Goal: Find specific fact: Find specific fact

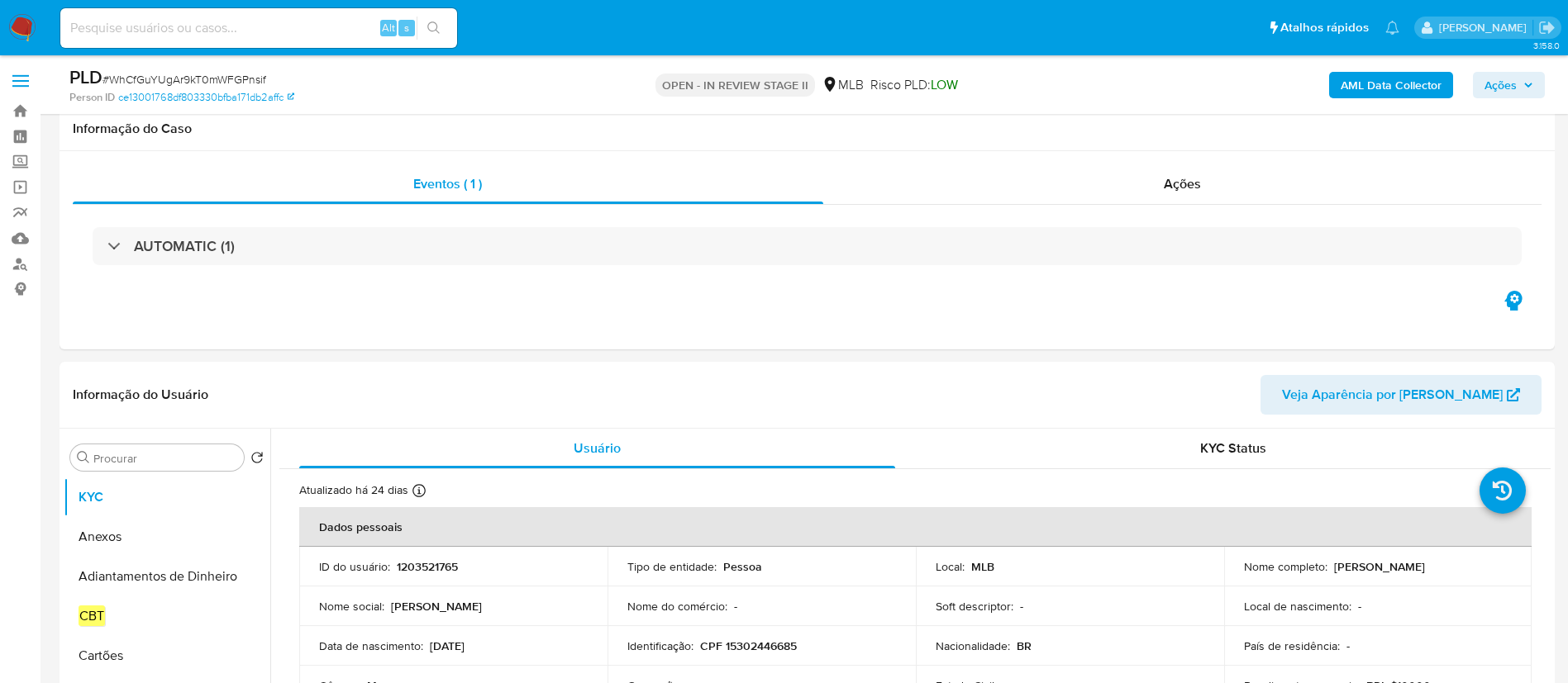
select select "10"
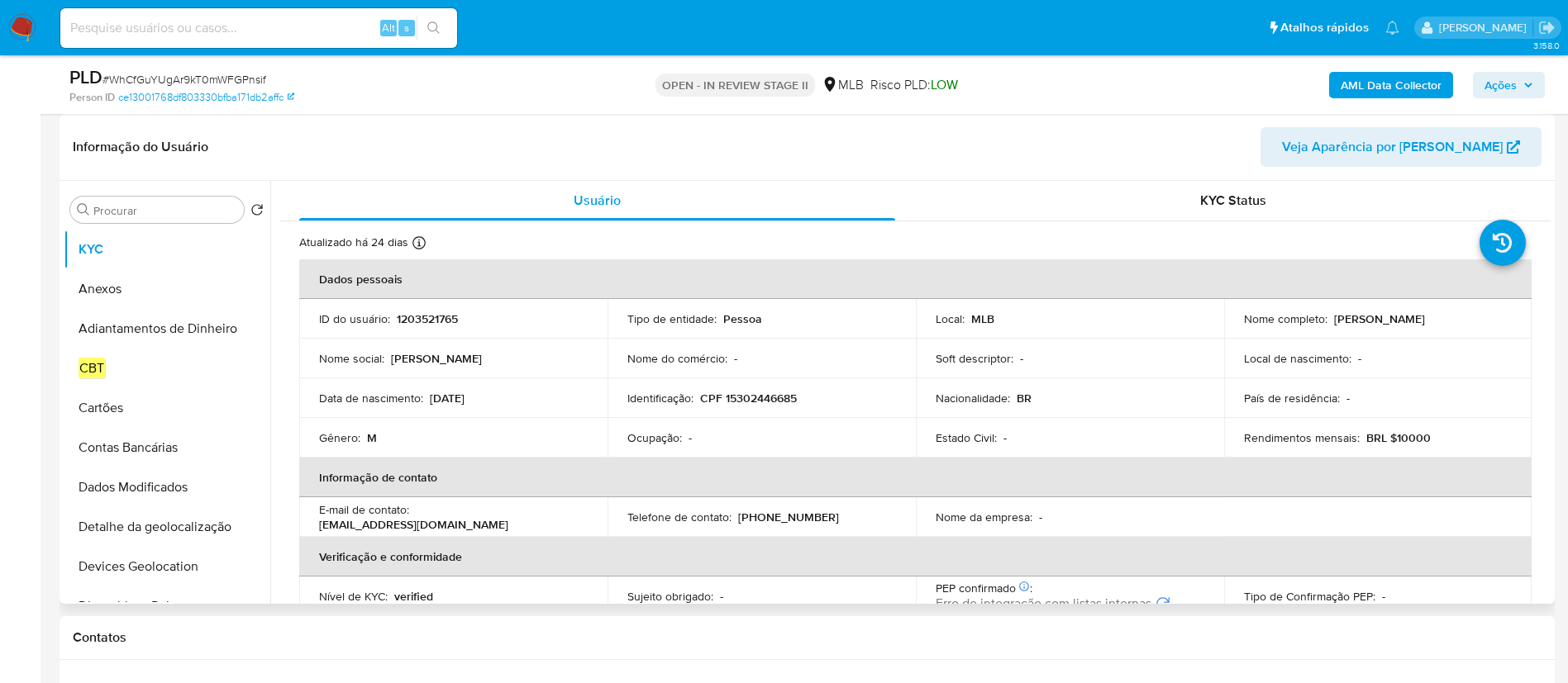
click at [714, 436] on div "Ocupação : -" at bounding box center [762, 438] width 269 height 15
drag, startPoint x: 682, startPoint y: 441, endPoint x: 705, endPoint y: 443, distance: 23.1
click at [705, 443] on div "Ocupação : -" at bounding box center [762, 438] width 269 height 15
click at [697, 440] on div "Ocupação : -" at bounding box center [762, 438] width 269 height 15
drag, startPoint x: 705, startPoint y: 435, endPoint x: 683, endPoint y: 440, distance: 22.6
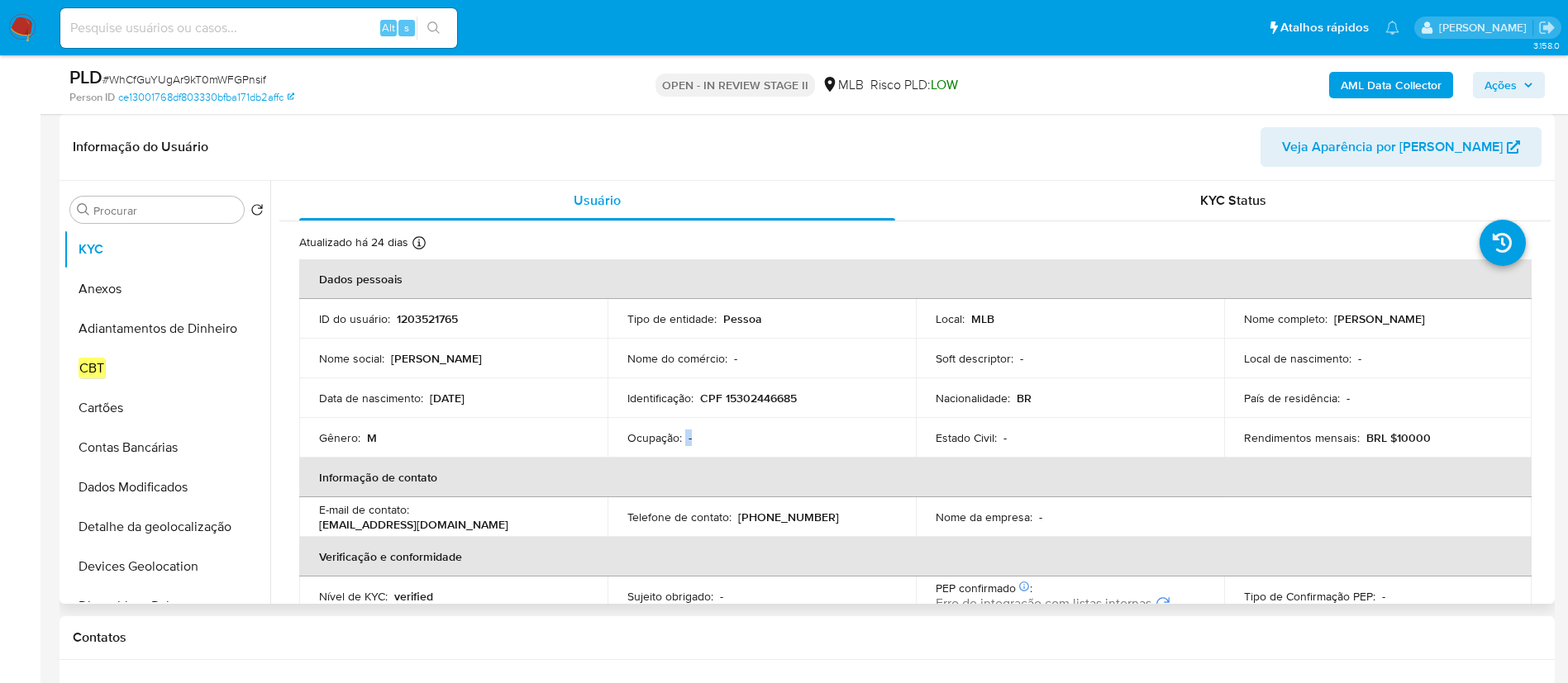
click at [683, 440] on div "Ocupação : -" at bounding box center [762, 438] width 269 height 15
click at [699, 439] on div "Ocupação : -" at bounding box center [762, 438] width 269 height 15
drag, startPoint x: 1331, startPoint y: 322, endPoint x: 1442, endPoint y: 320, distance: 111.0
click at [1442, 320] on div "Nome completo : [PERSON_NAME]" at bounding box center [1378, 319] width 269 height 15
copy p "[PERSON_NAME]"
